Goal: Task Accomplishment & Management: Manage account settings

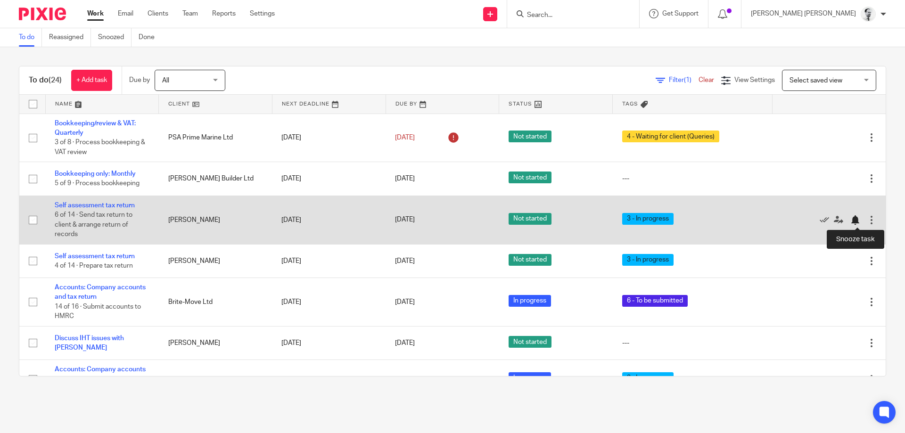
click at [856, 220] on div at bounding box center [855, 220] width 9 height 9
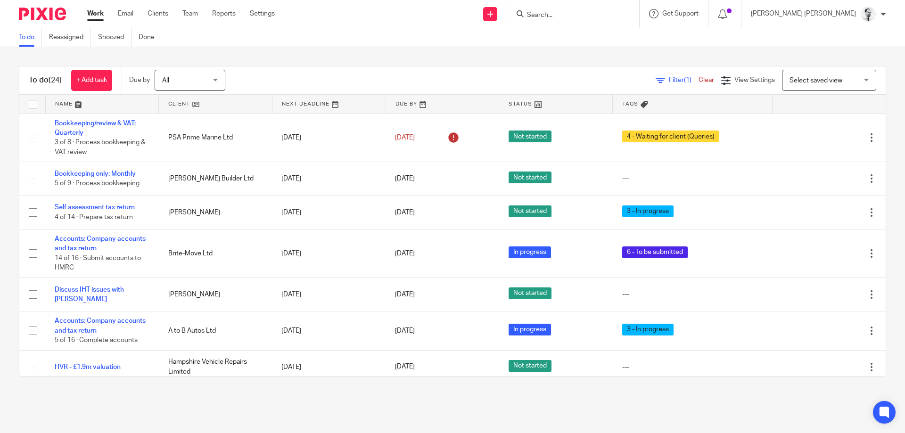
click at [526, 59] on div "To do (24) + Add task Due by All All [DATE] [DATE] This week Next week This mon…" at bounding box center [452, 221] width 905 height 348
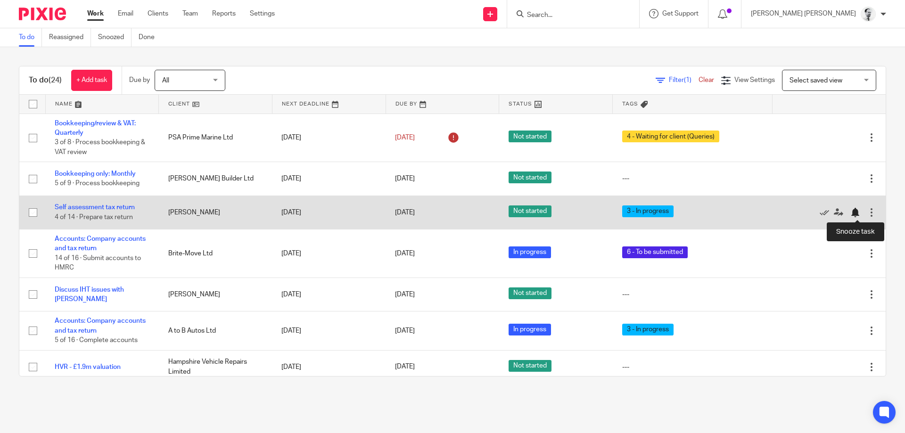
click at [857, 209] on div at bounding box center [855, 212] width 9 height 9
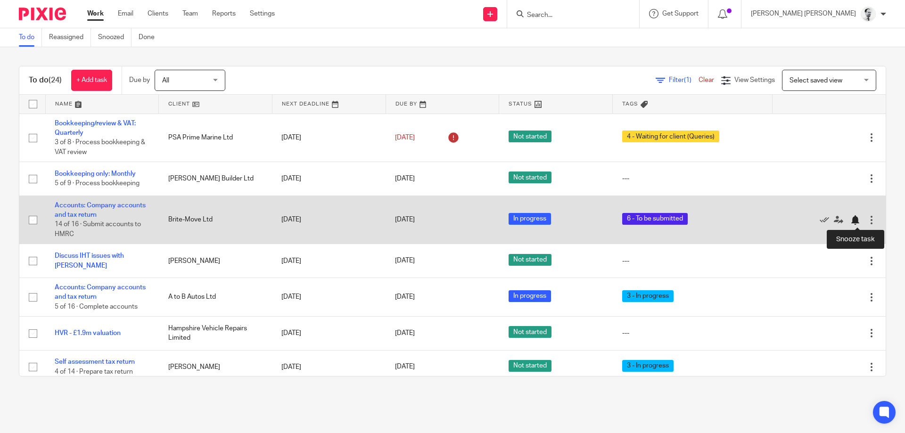
click at [860, 216] on div at bounding box center [858, 219] width 14 height 9
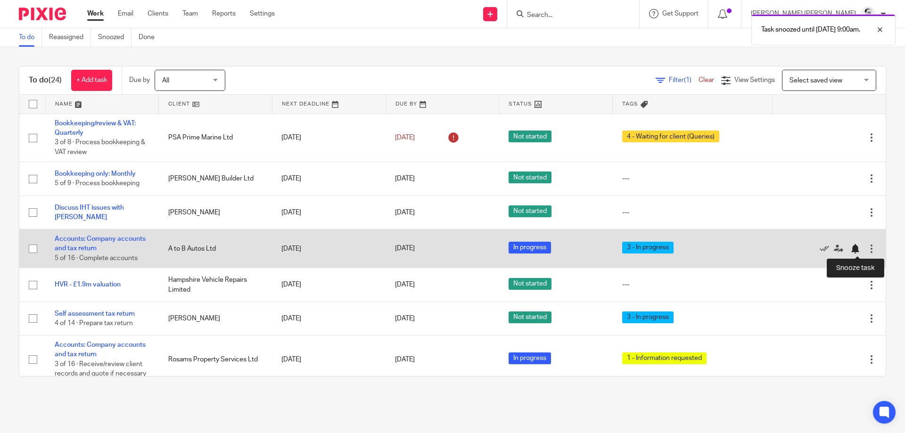
click at [855, 249] on div at bounding box center [855, 248] width 9 height 9
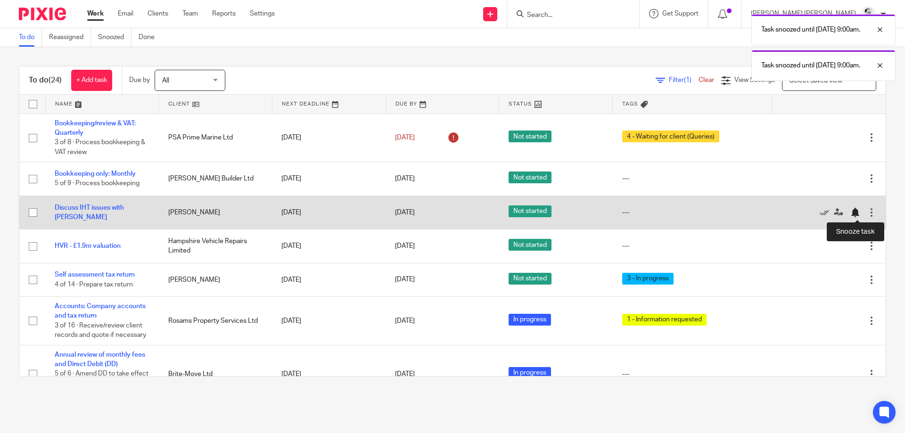
click at [858, 213] on div at bounding box center [855, 212] width 9 height 9
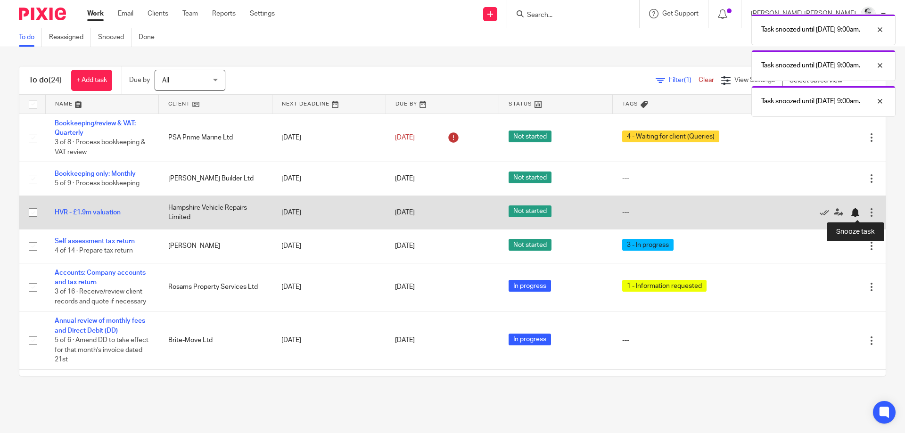
click at [853, 210] on div at bounding box center [855, 212] width 9 height 9
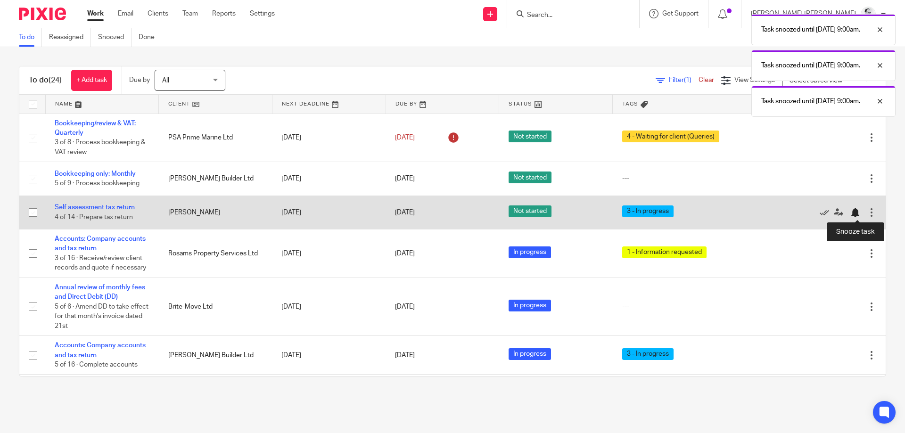
click at [855, 211] on div at bounding box center [855, 212] width 9 height 9
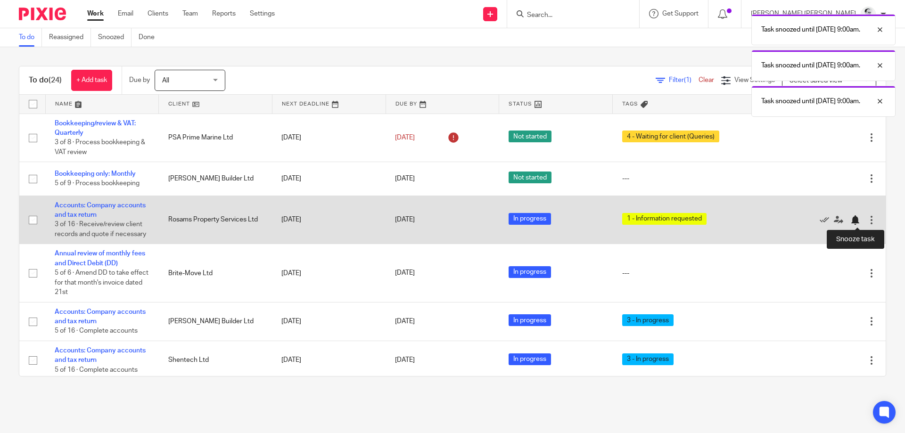
click at [854, 218] on div at bounding box center [855, 220] width 9 height 9
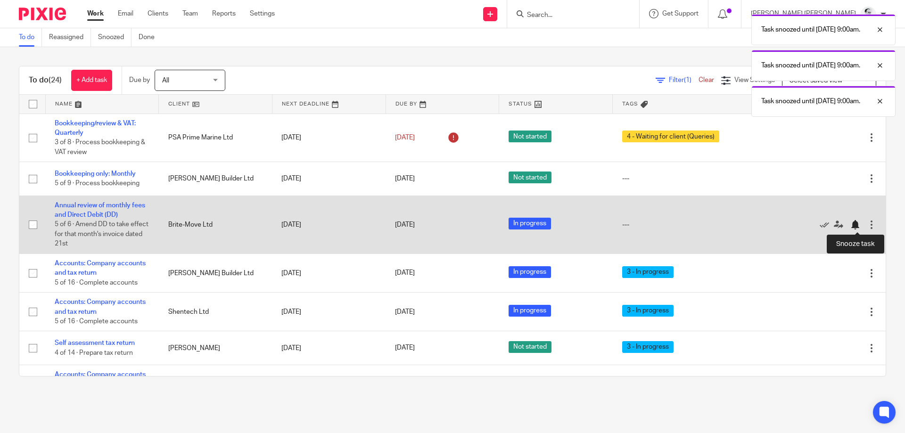
click at [858, 226] on div at bounding box center [855, 224] width 9 height 9
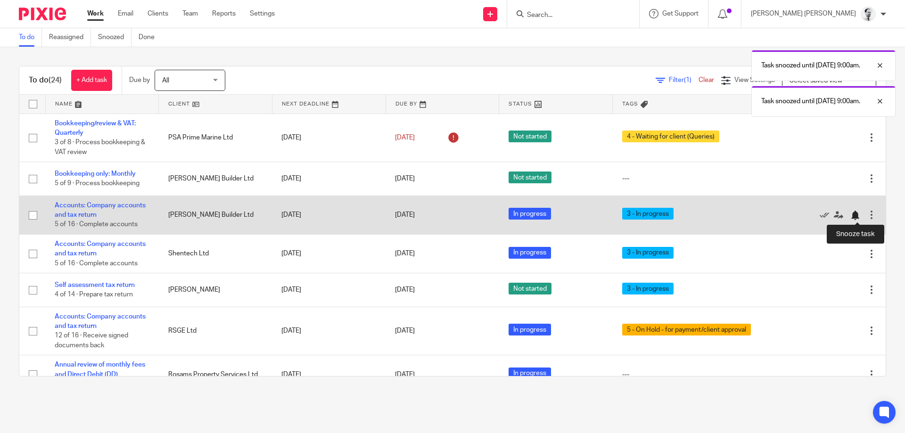
click at [857, 215] on div at bounding box center [855, 215] width 9 height 9
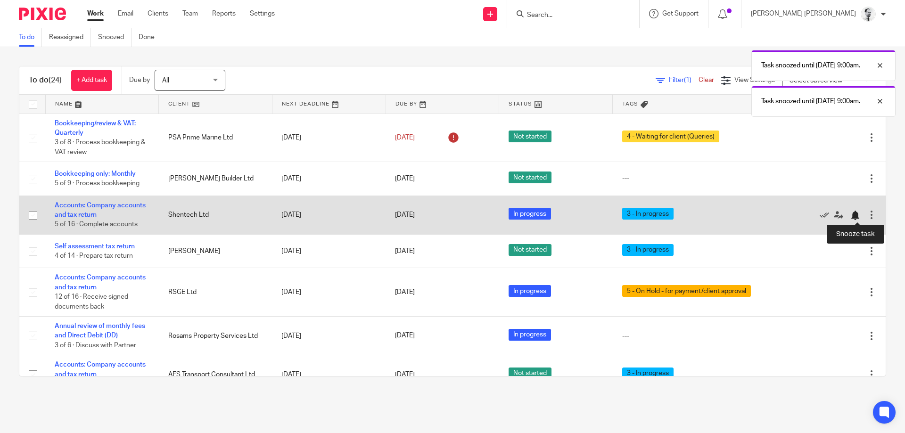
click at [858, 212] on div at bounding box center [855, 215] width 9 height 9
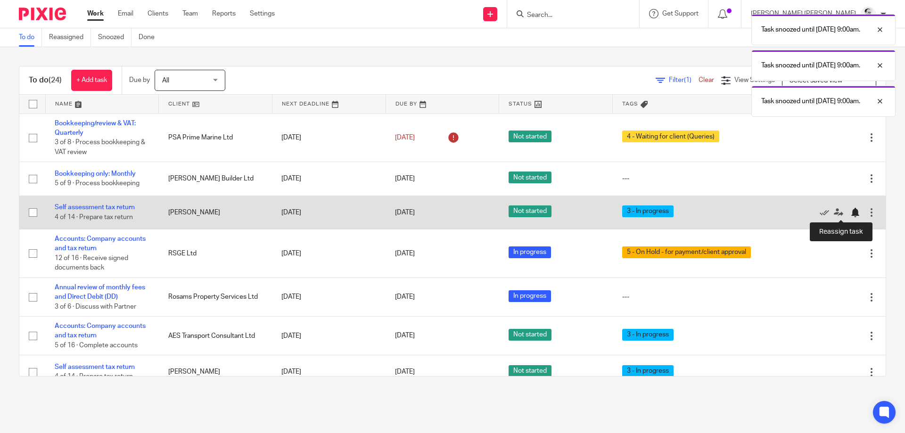
click at [853, 214] on div at bounding box center [855, 212] width 9 height 9
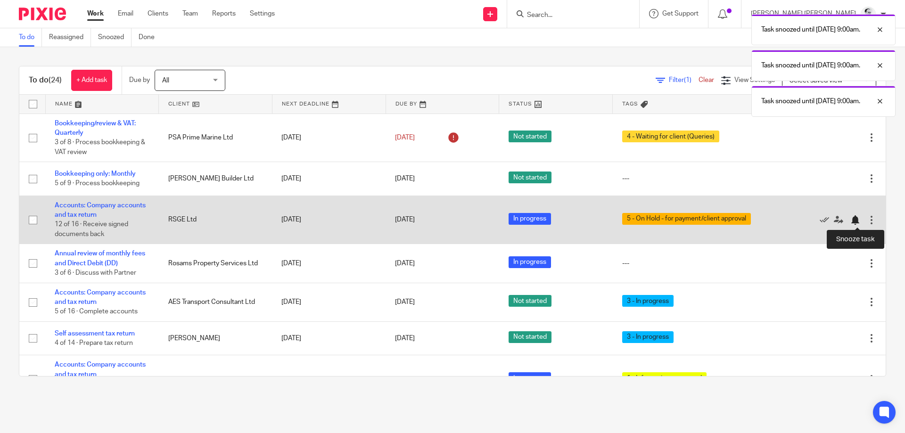
click at [855, 221] on div at bounding box center [855, 220] width 9 height 9
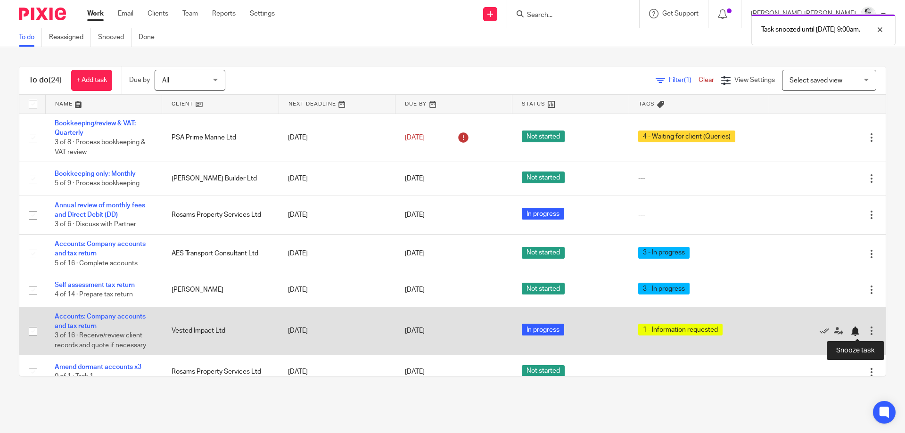
click at [854, 334] on div at bounding box center [855, 331] width 9 height 9
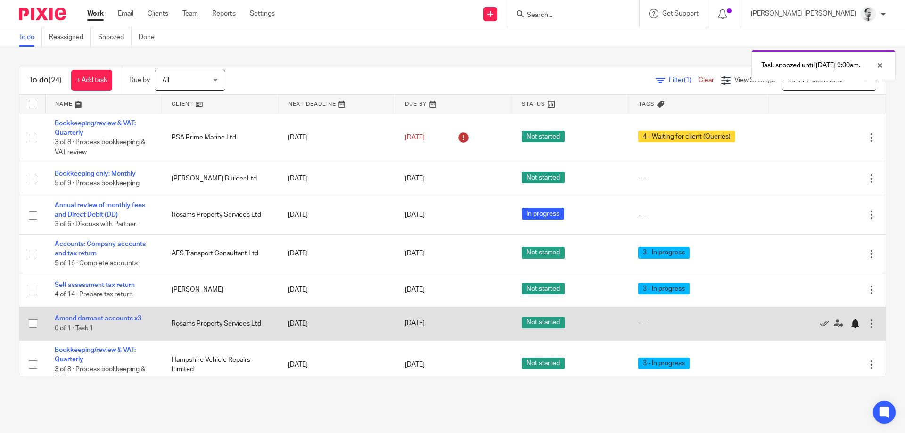
click at [858, 324] on div at bounding box center [855, 323] width 9 height 9
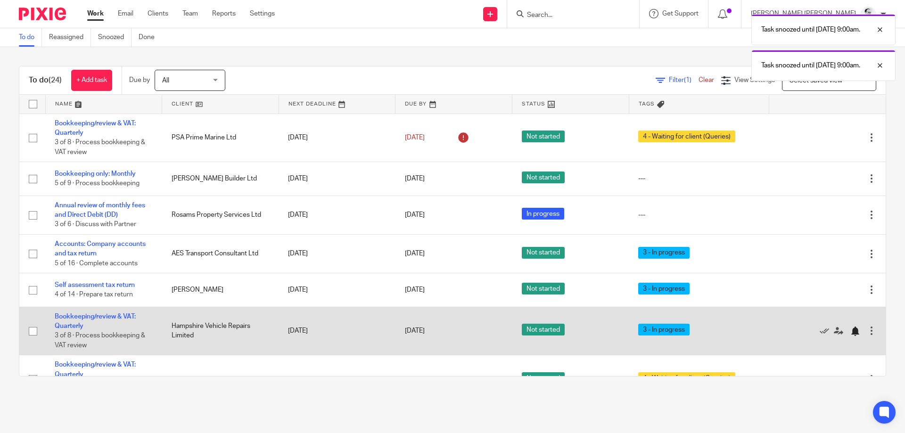
click at [859, 333] on div at bounding box center [855, 331] width 9 height 9
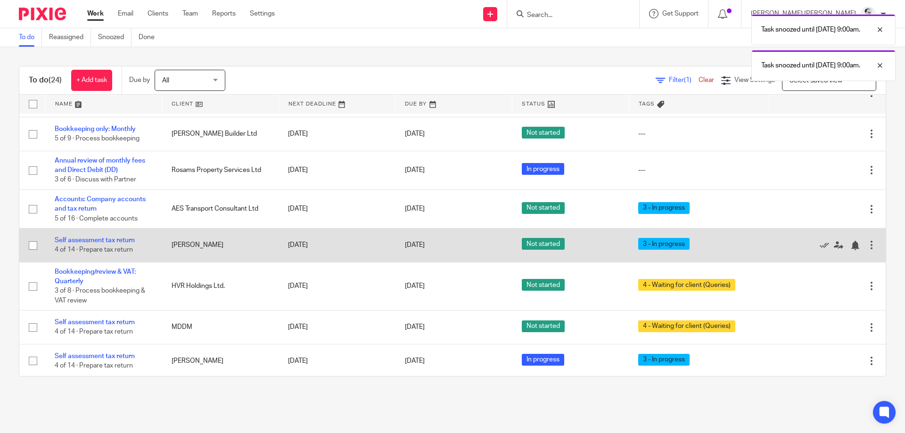
scroll to position [47, 0]
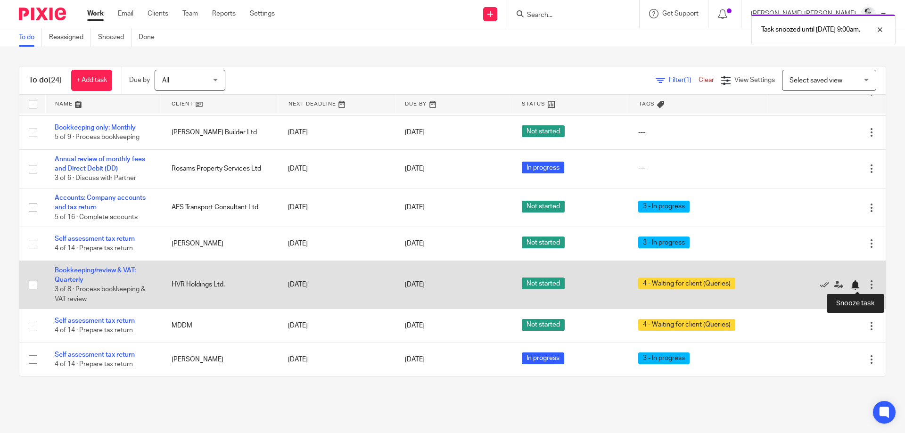
click at [854, 285] on div at bounding box center [855, 285] width 9 height 9
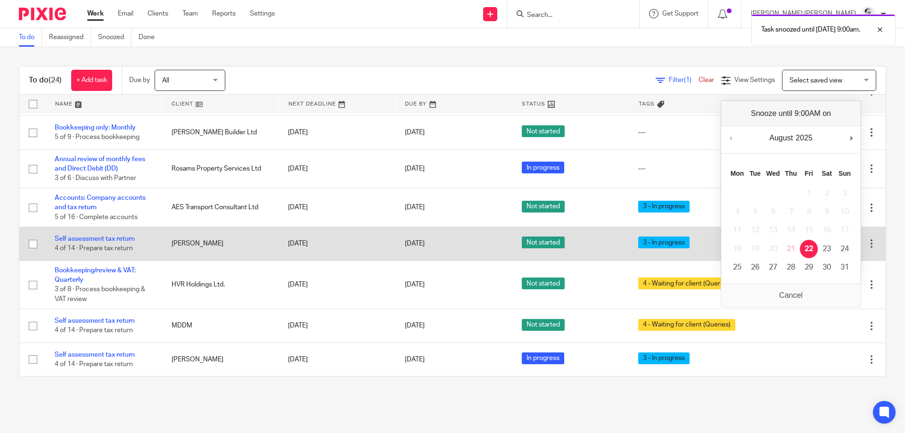
scroll to position [0, 0]
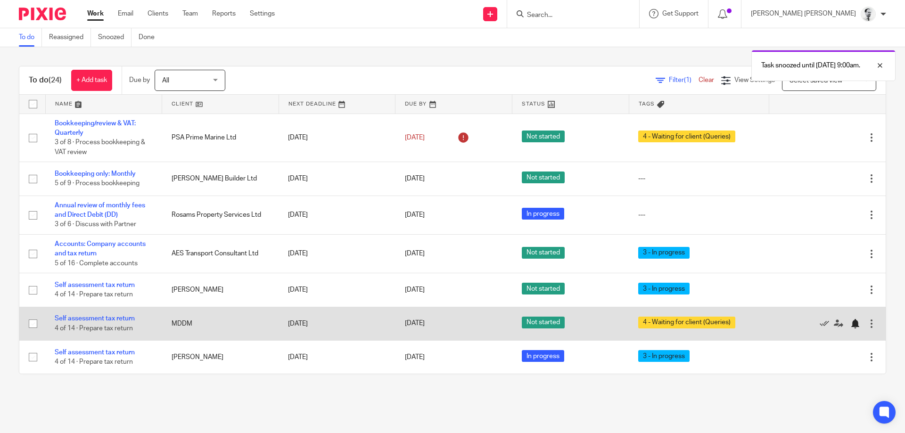
click at [856, 324] on div at bounding box center [855, 323] width 9 height 9
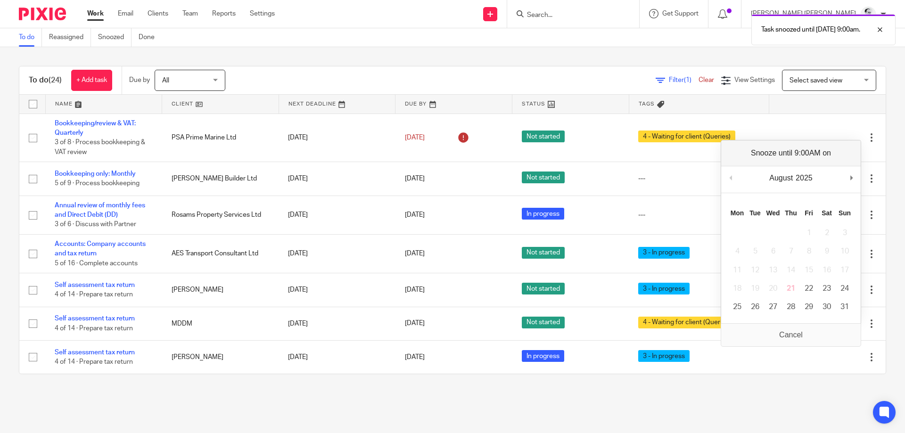
click at [813, 399] on main "To do Reassigned Snoozed Done To do (24) + Add task Due by All All [DATE] [DATE…" at bounding box center [452, 216] width 905 height 433
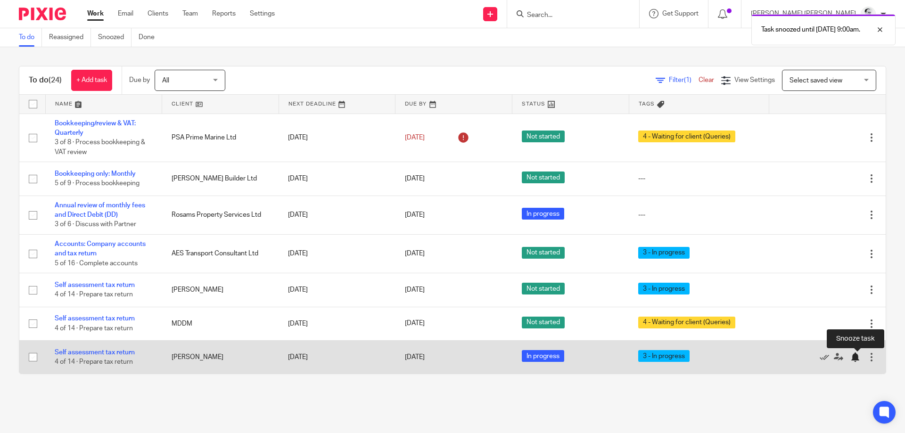
click at [859, 361] on div at bounding box center [855, 357] width 9 height 9
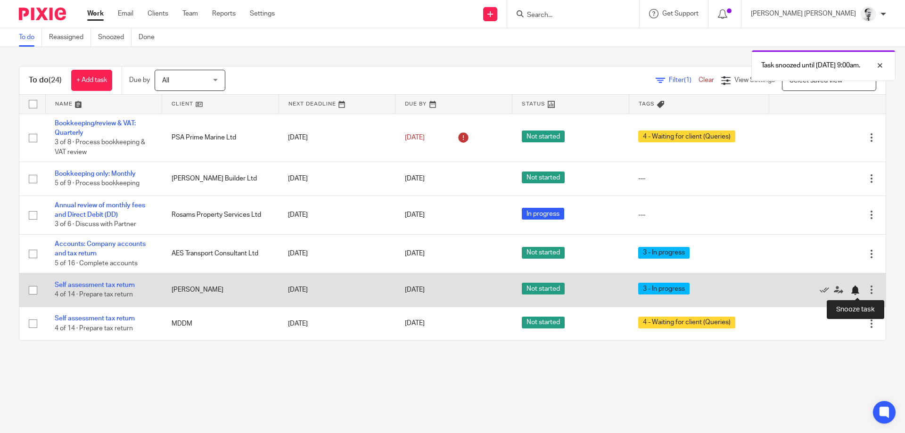
click at [855, 292] on div at bounding box center [855, 290] width 9 height 9
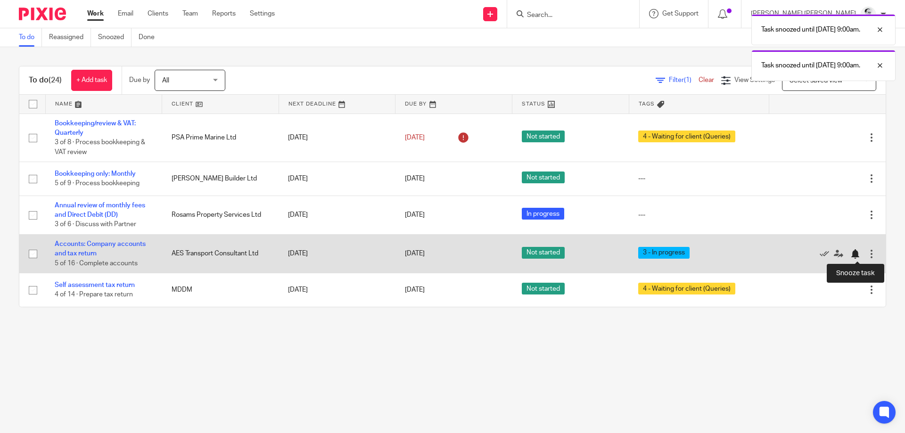
click at [856, 255] on div at bounding box center [855, 253] width 9 height 9
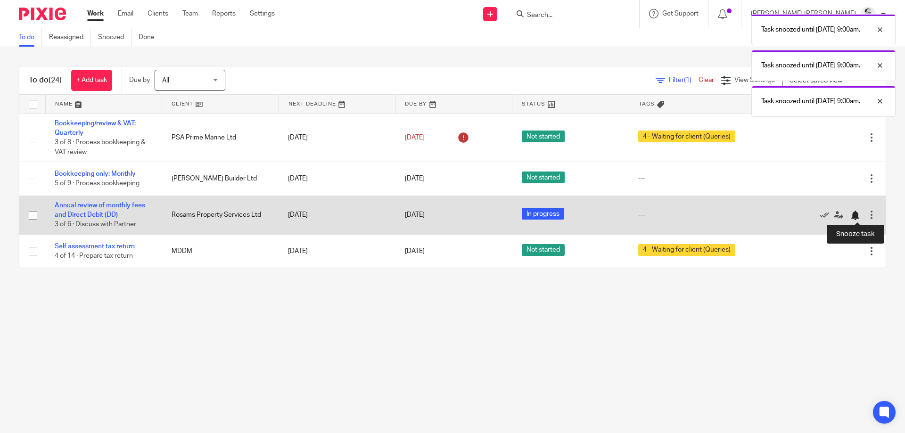
click at [856, 216] on div at bounding box center [855, 215] width 9 height 9
